Goal: Obtain resource: Obtain resource

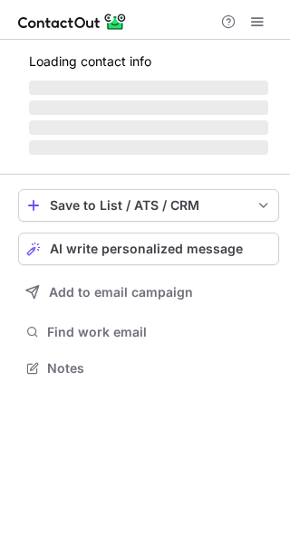
scroll to position [396, 290]
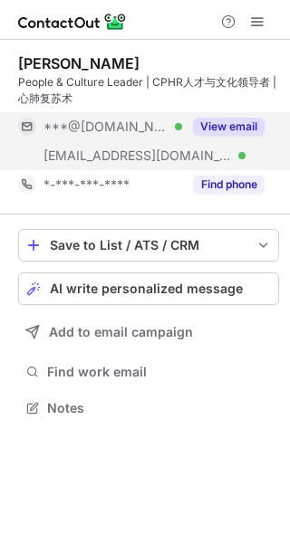
click at [240, 122] on button "View email" at bounding box center [229, 127] width 72 height 18
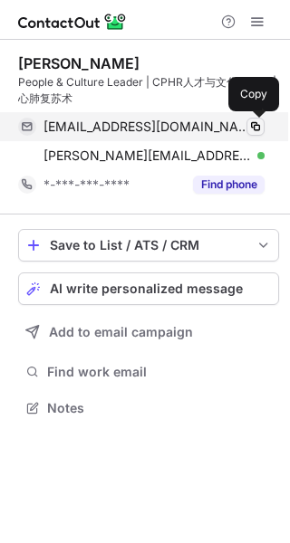
click at [254, 122] on span at bounding box center [255, 126] width 14 height 14
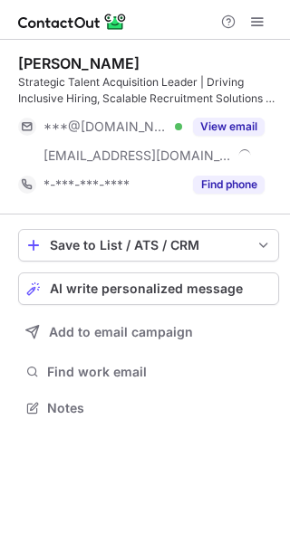
scroll to position [396, 290]
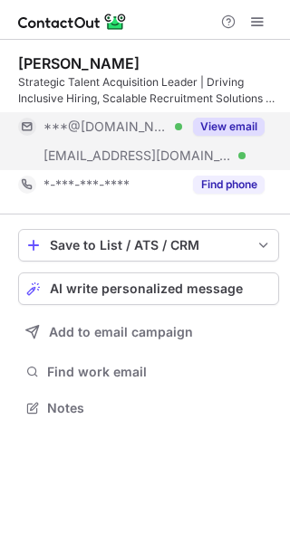
click at [224, 130] on button "View email" at bounding box center [229, 127] width 72 height 18
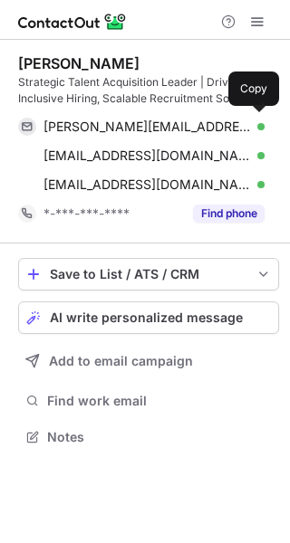
scroll to position [424, 290]
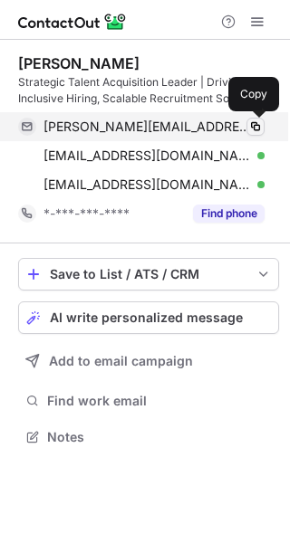
click at [257, 129] on span at bounding box center [255, 126] width 14 height 14
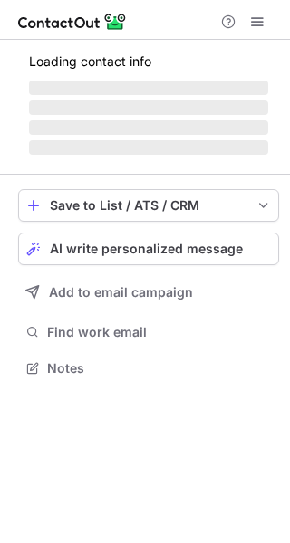
scroll to position [350, 290]
